Goal: Information Seeking & Learning: Check status

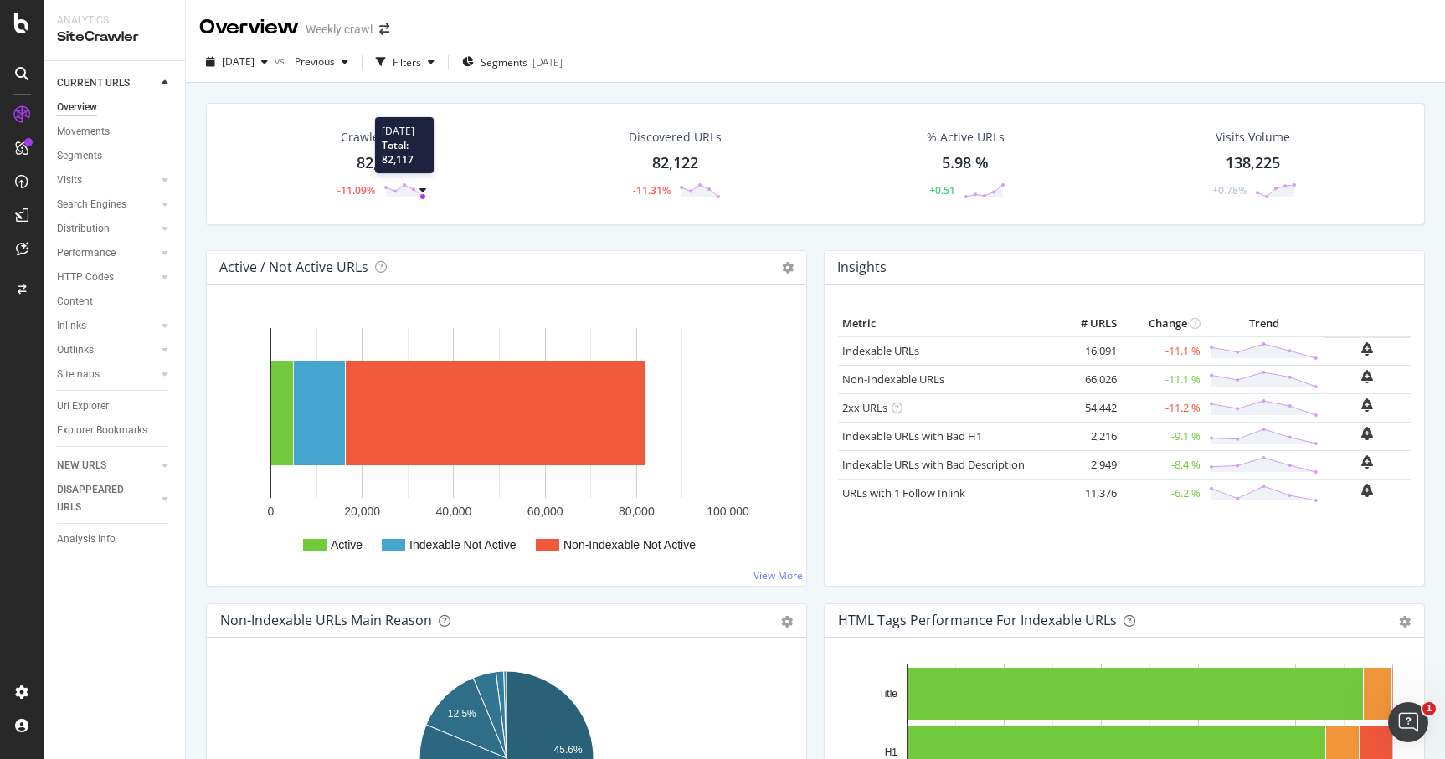
click at [423, 198] on circle at bounding box center [422, 196] width 5 height 5
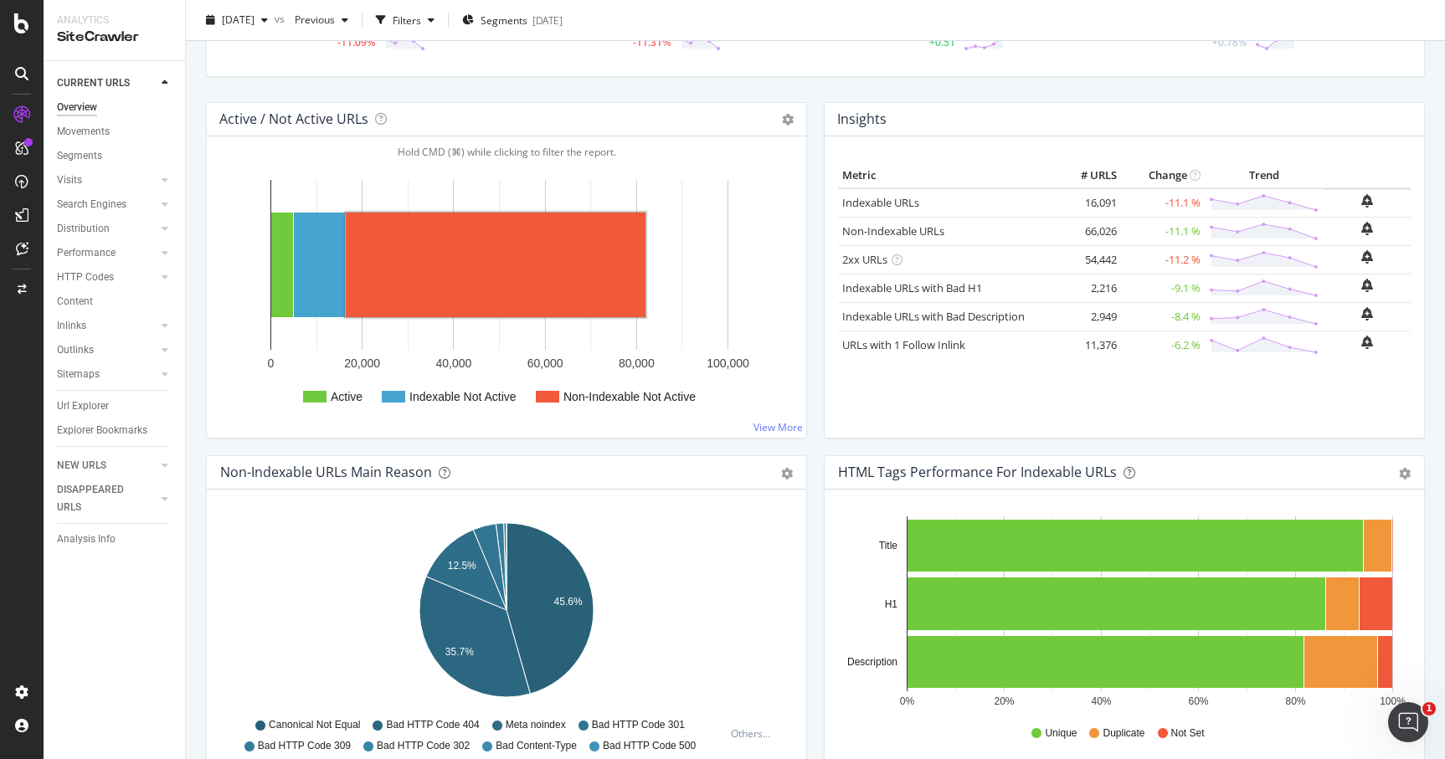
scroll to position [147, 0]
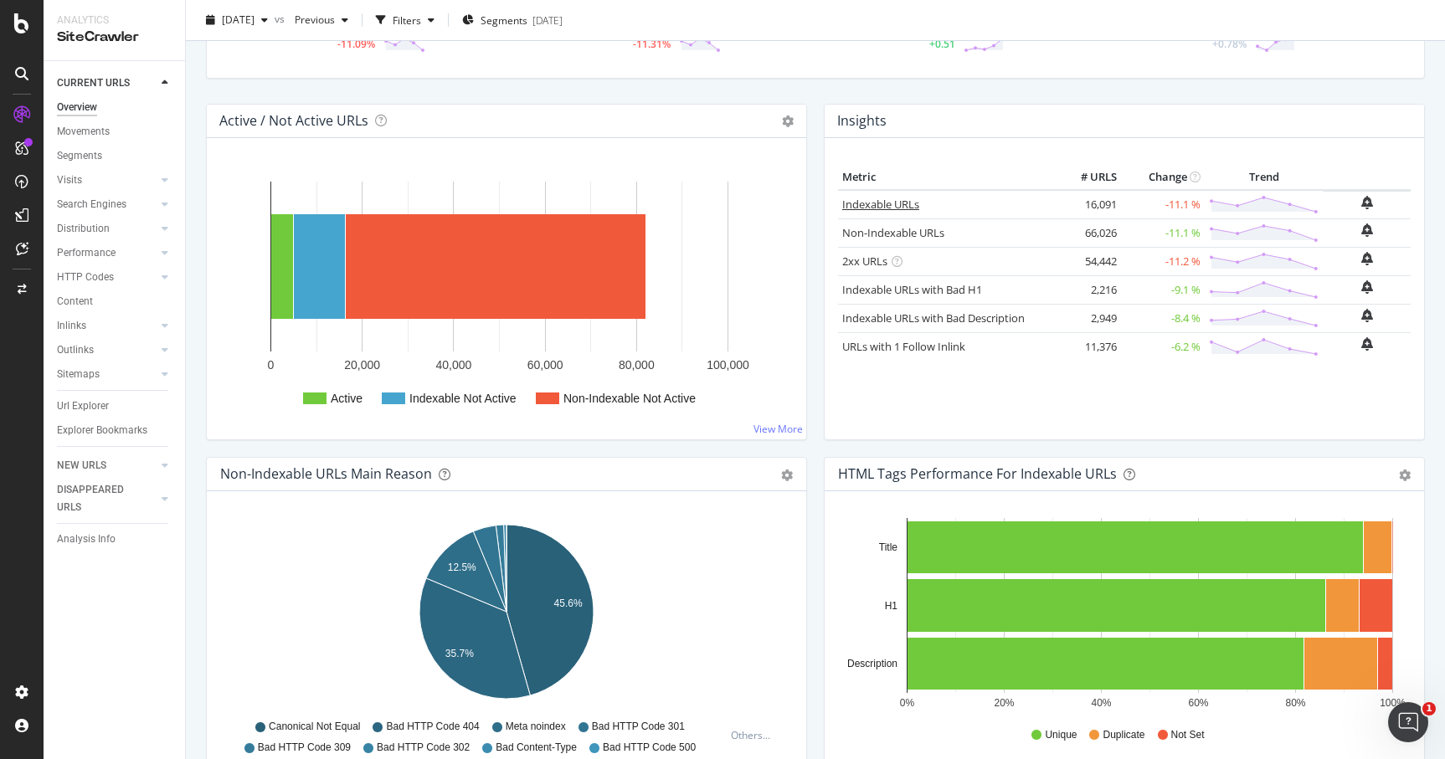
click at [887, 197] on link "Indexable URLs" at bounding box center [880, 204] width 77 height 15
